Goal: Navigation & Orientation: Go to known website

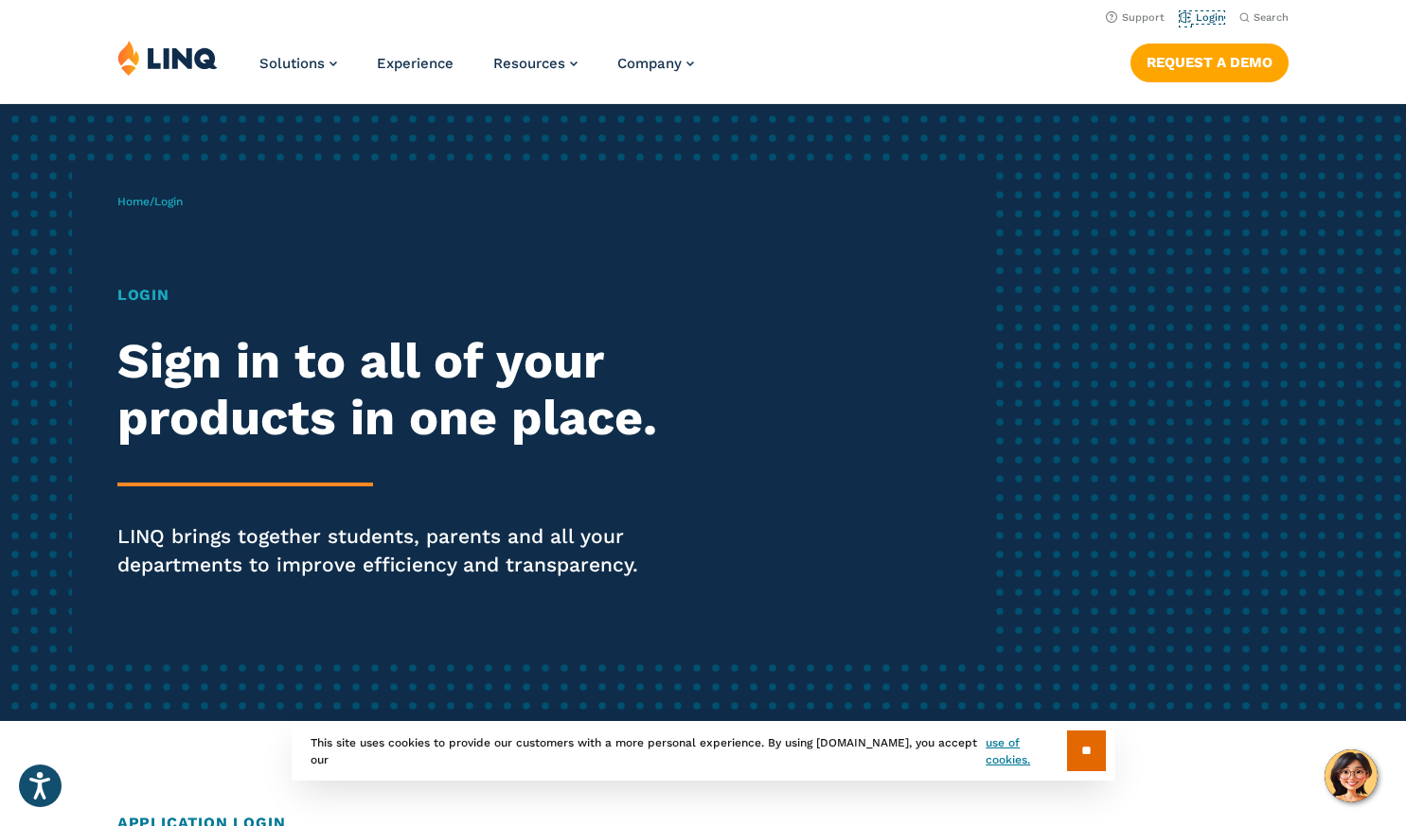
click at [1202, 17] on link "Login" at bounding box center [1202, 17] width 44 height 12
click at [1203, 19] on link "Login" at bounding box center [1202, 17] width 44 height 12
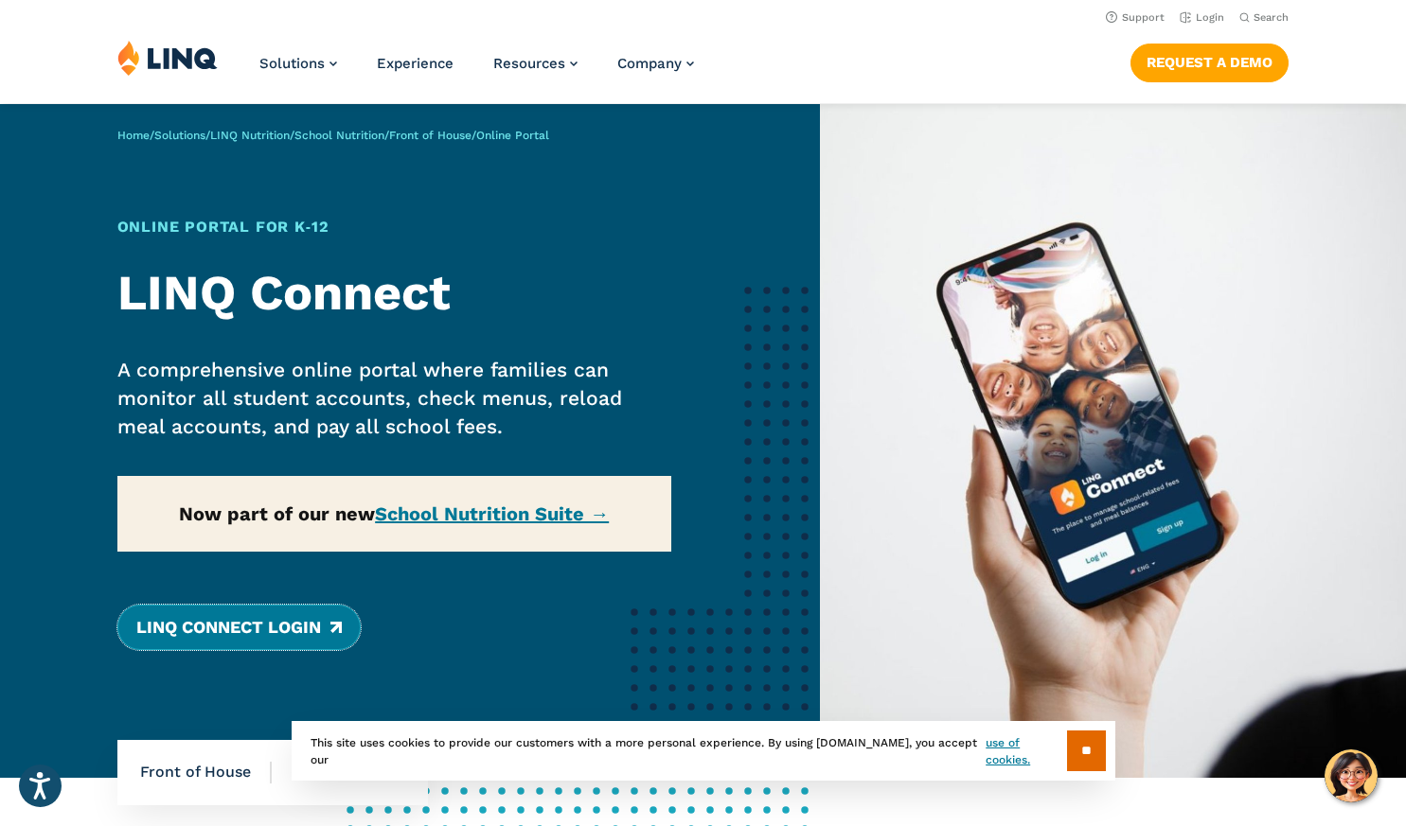
click at [265, 630] on link "LINQ Connect Login" at bounding box center [238, 627] width 243 height 45
